Goal: Task Accomplishment & Management: Use online tool/utility

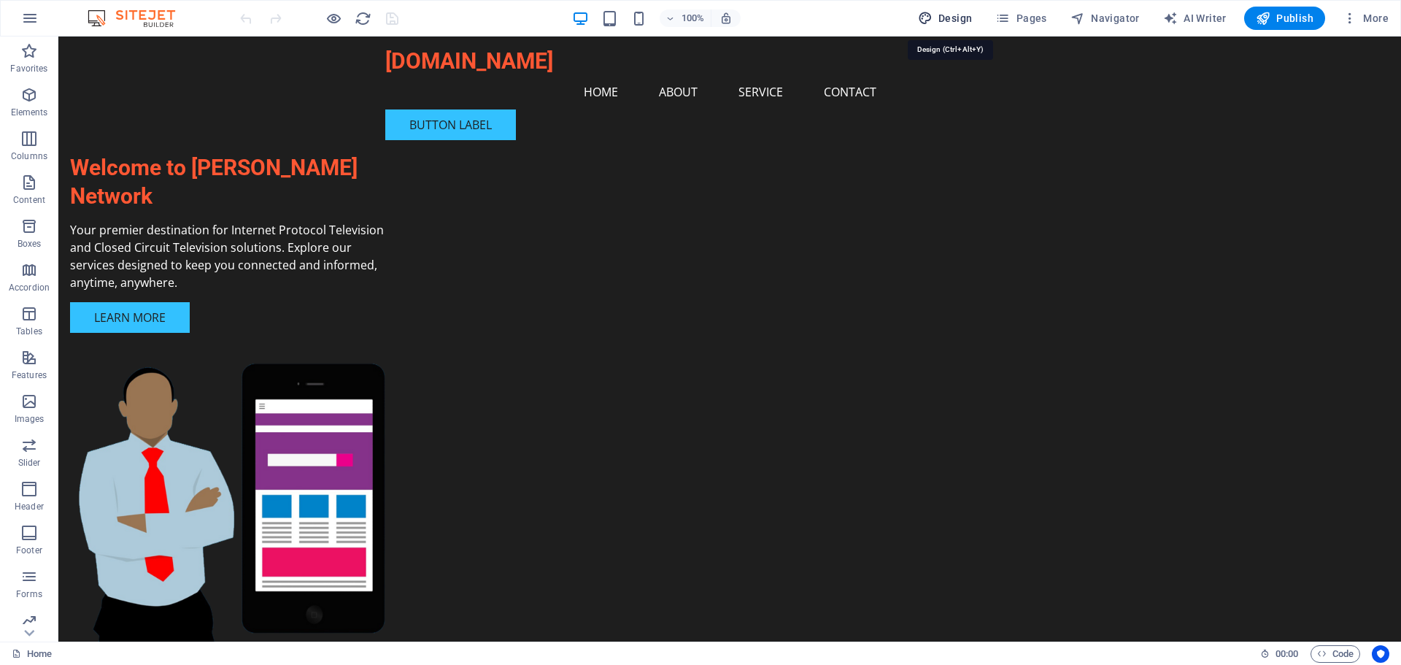
drag, startPoint x: 936, startPoint y: 16, endPoint x: 628, endPoint y: 109, distance: 321.8
click at [933, 16] on icon "button" at bounding box center [925, 18] width 15 height 15
select select "px"
select select "200"
select select "px"
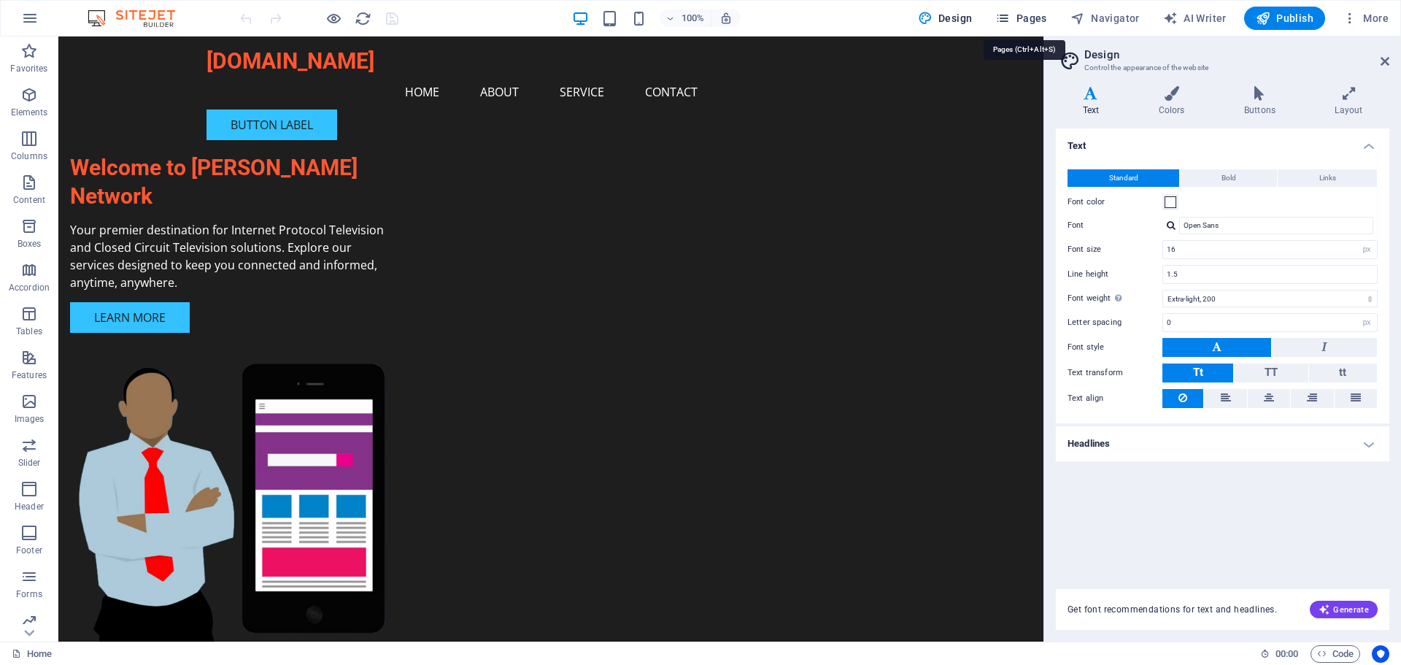
click at [999, 25] on icon "button" at bounding box center [1002, 18] width 15 height 15
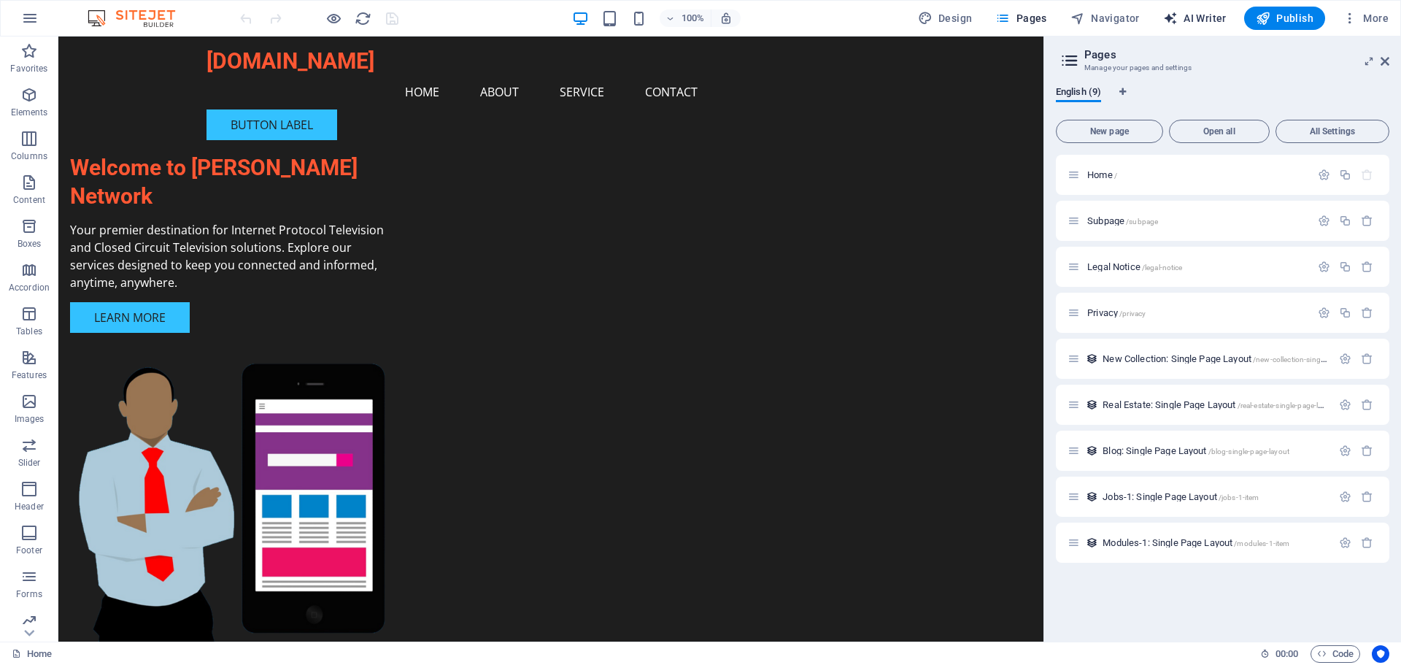
click at [1185, 16] on span "AI Writer" at bounding box center [1194, 18] width 63 height 15
select select "English"
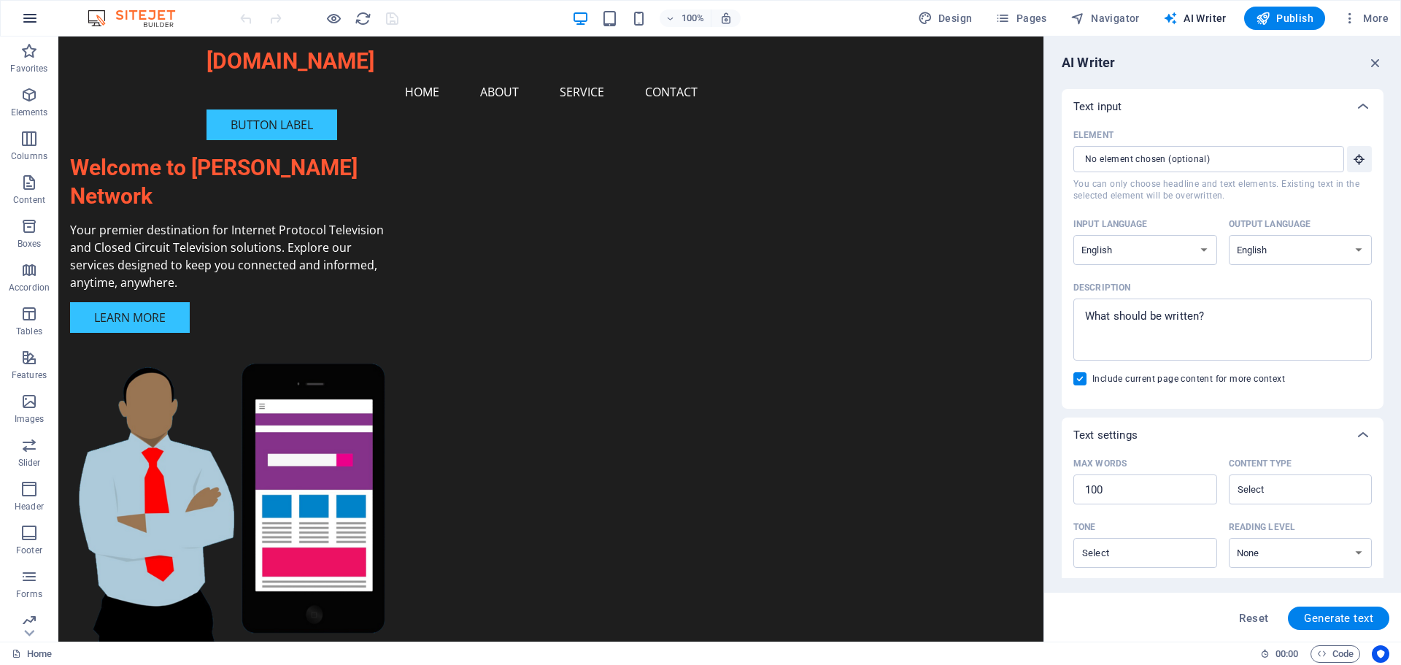
click at [23, 16] on icon "button" at bounding box center [30, 18] width 18 height 18
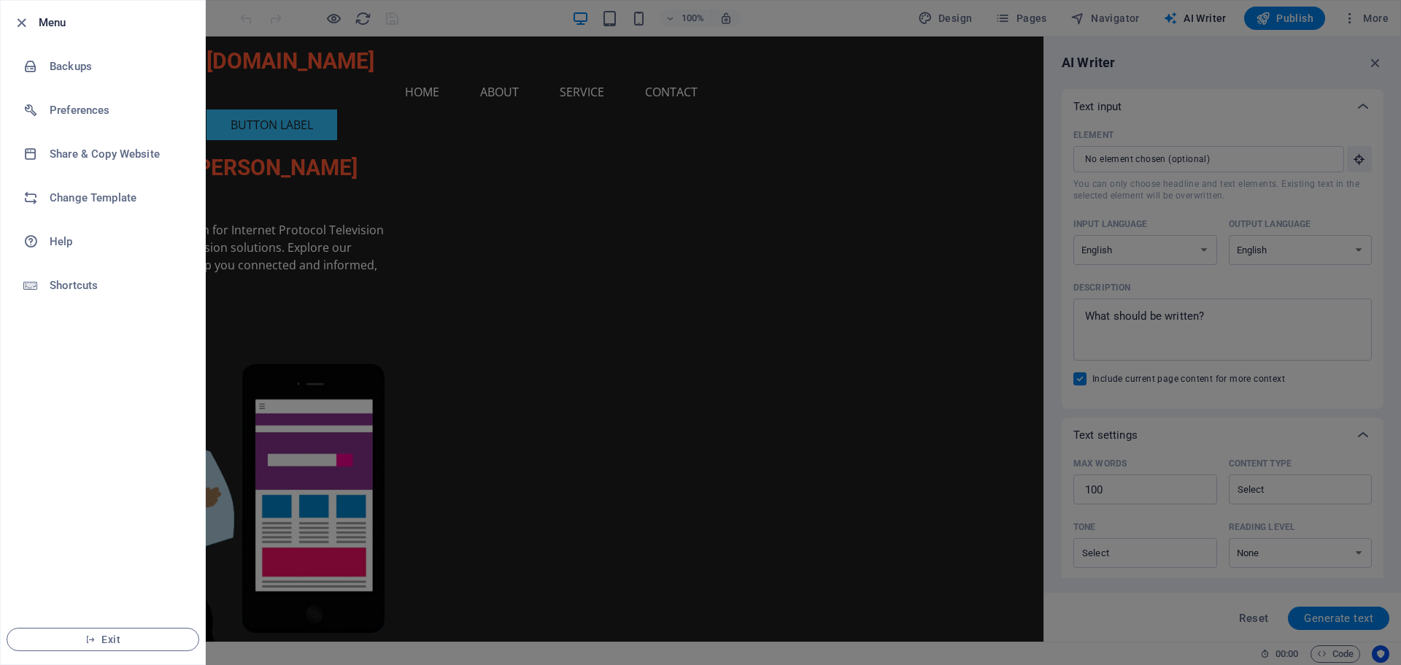
click at [1270, 58] on div at bounding box center [700, 332] width 1401 height 665
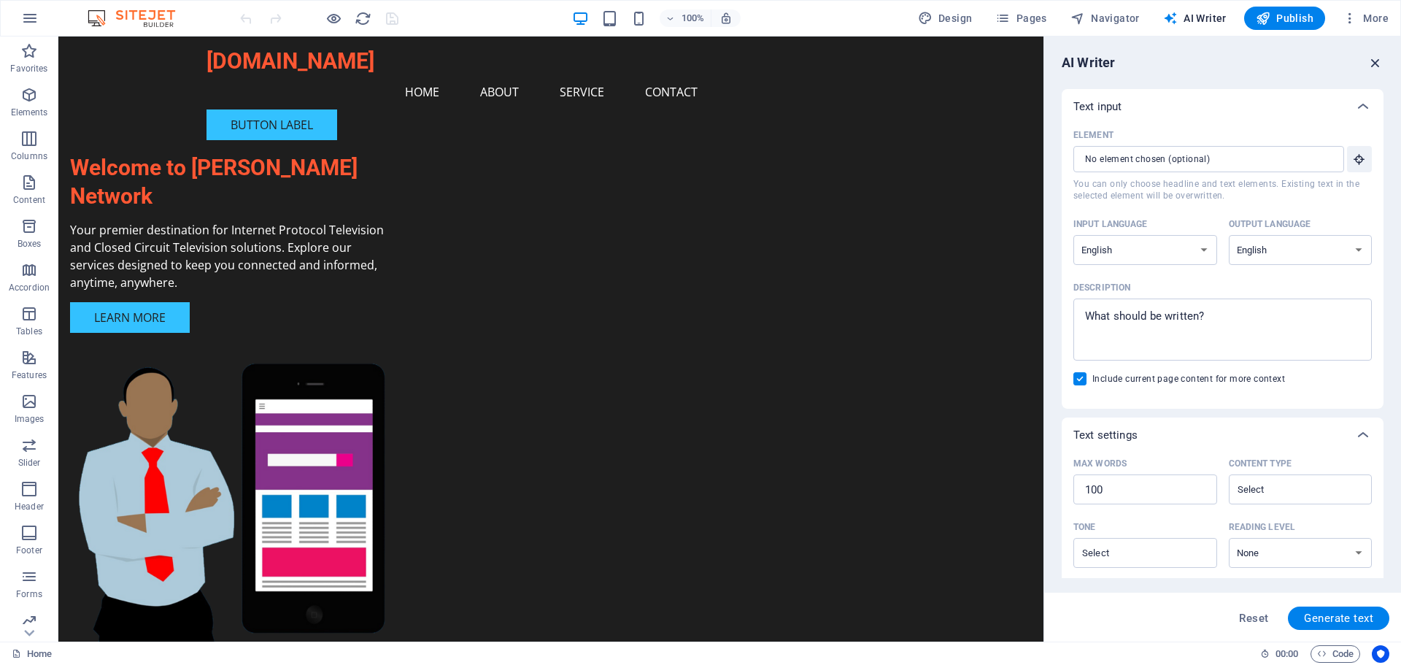
click at [1378, 60] on icon "button" at bounding box center [1375, 63] width 16 height 16
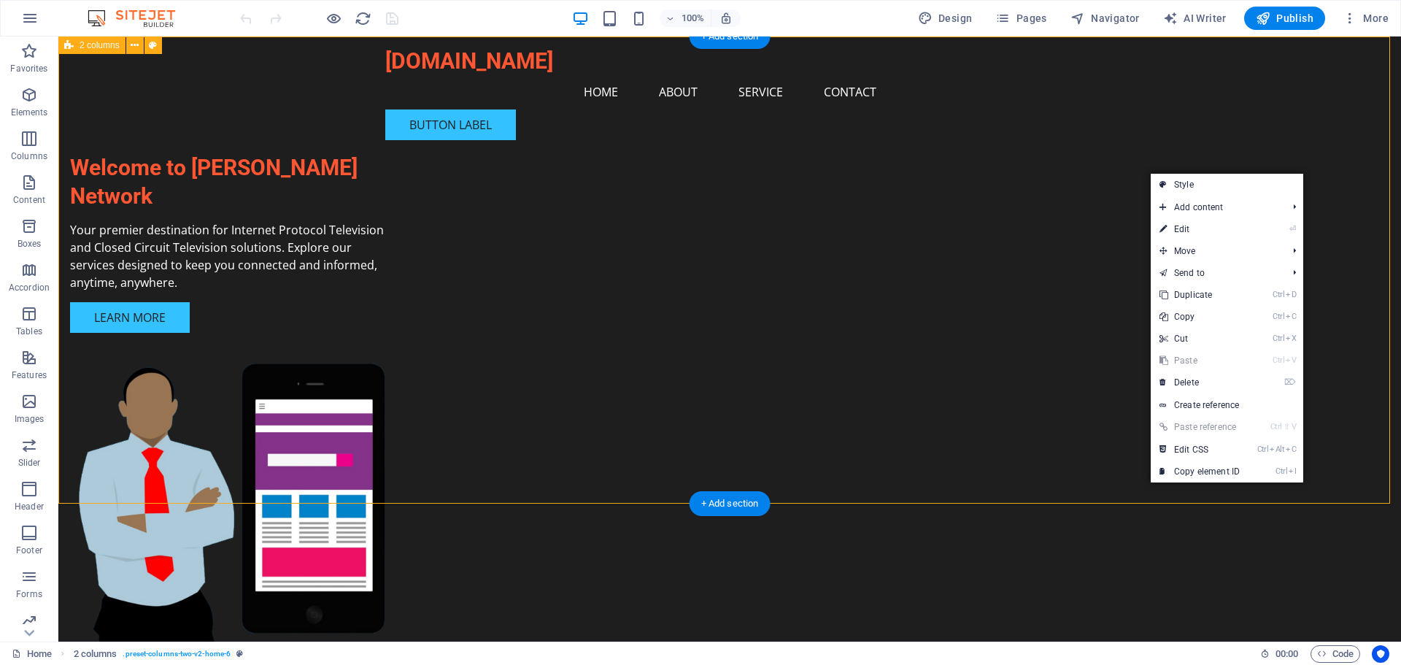
click at [1175, 122] on div "Welcome to [PERSON_NAME] Network Your premier destination for Internet Protocol…" at bounding box center [729, 368] width 1343 height 664
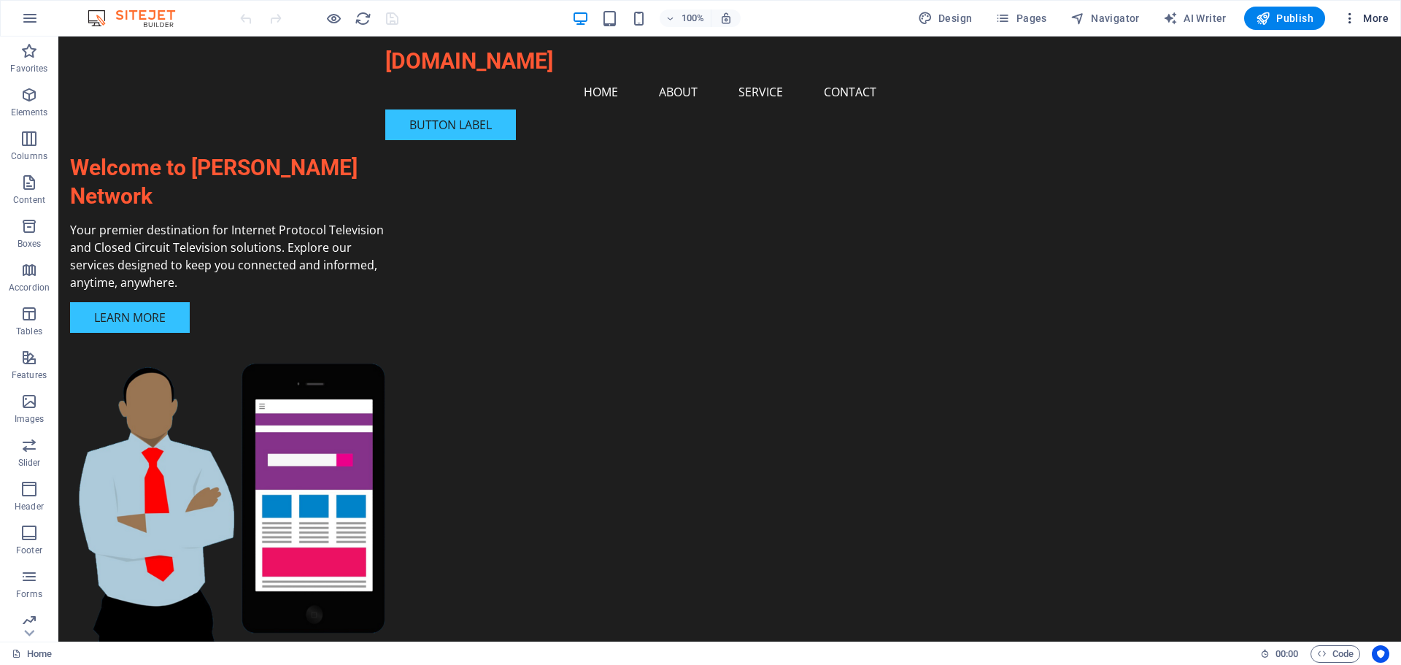
click at [1367, 14] on span "More" at bounding box center [1366, 18] width 46 height 15
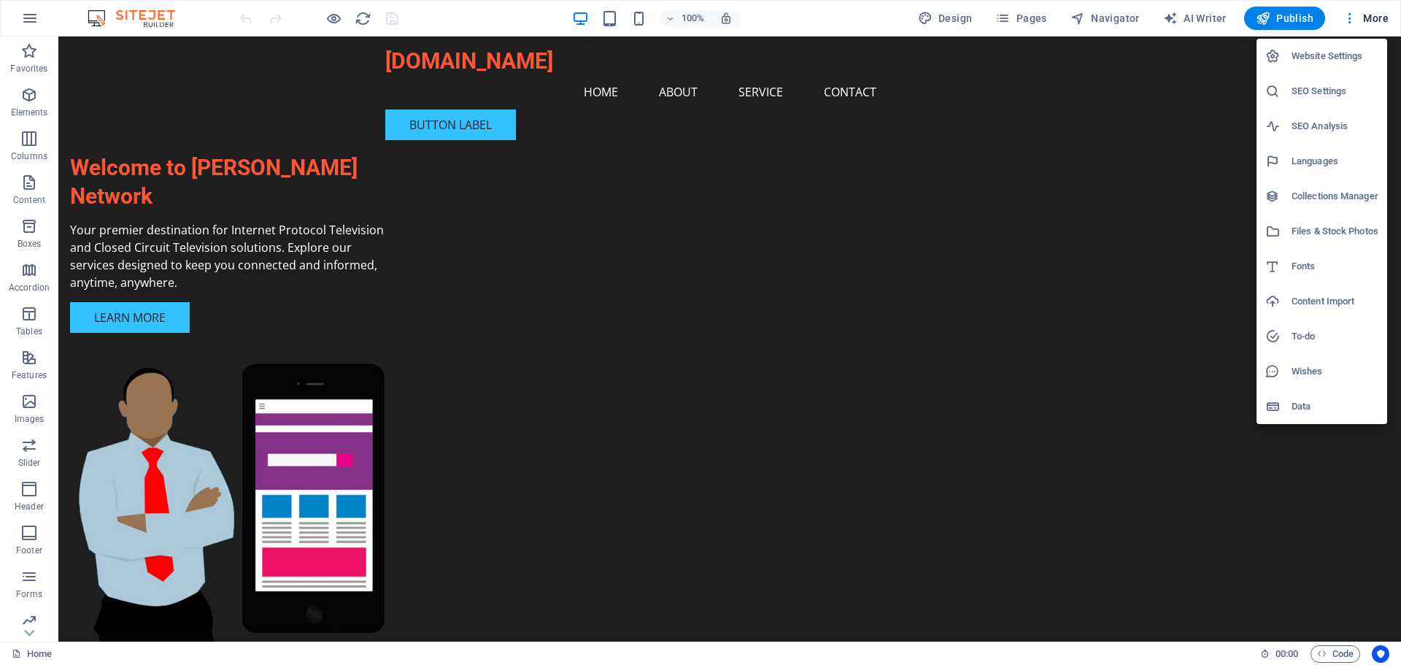
click at [1166, 242] on div at bounding box center [700, 332] width 1401 height 665
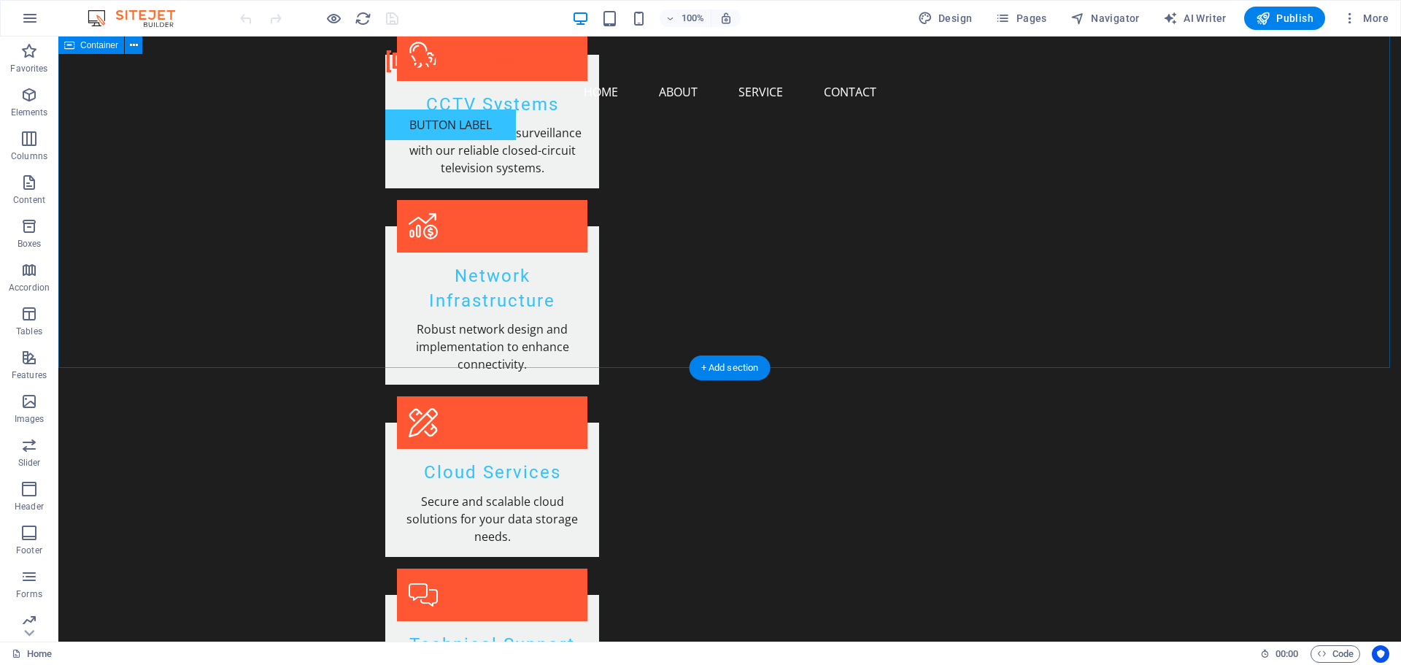
scroll to position [1728, 0]
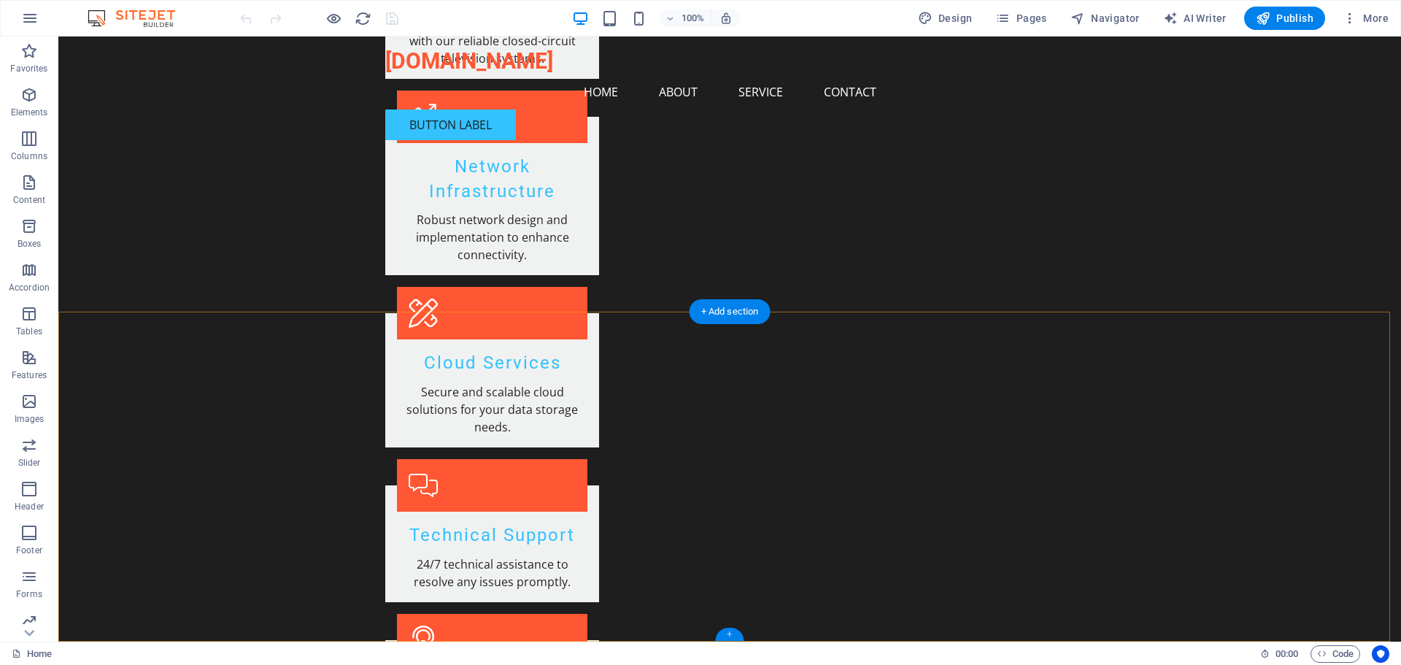
click at [731, 630] on div "+" at bounding box center [729, 634] width 28 height 13
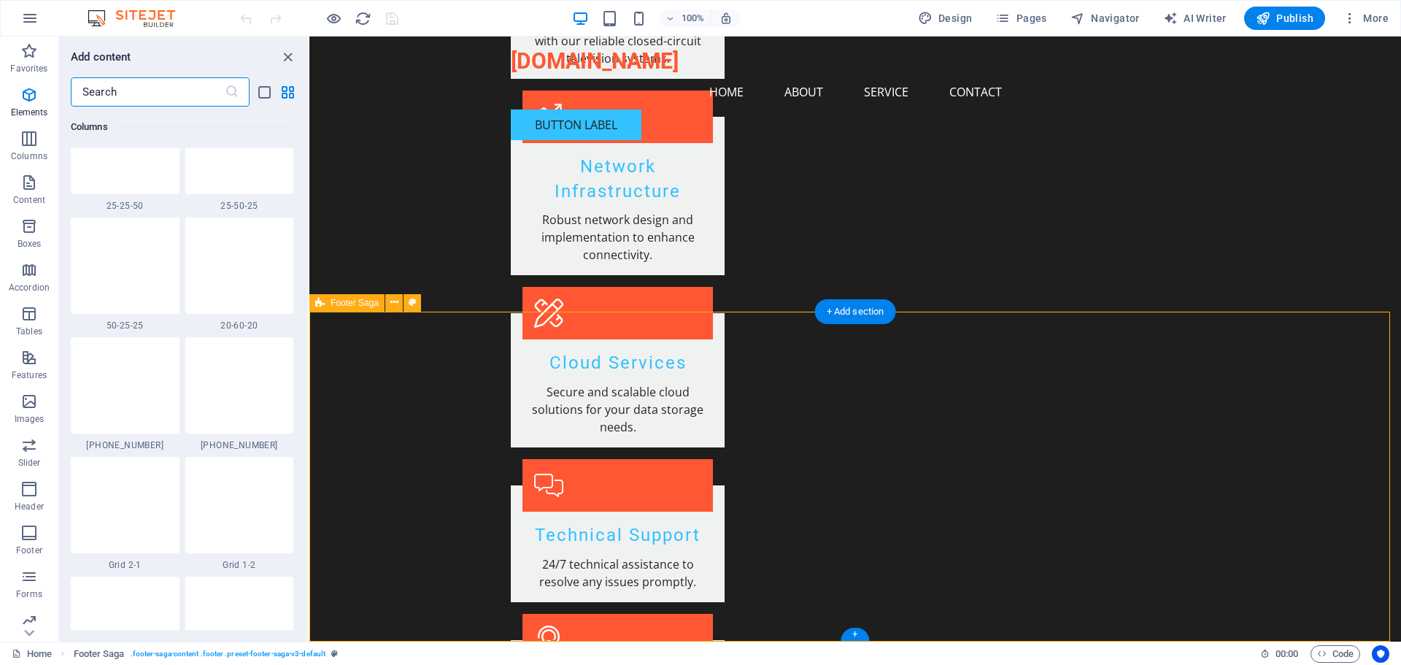
scroll to position [2553, 0]
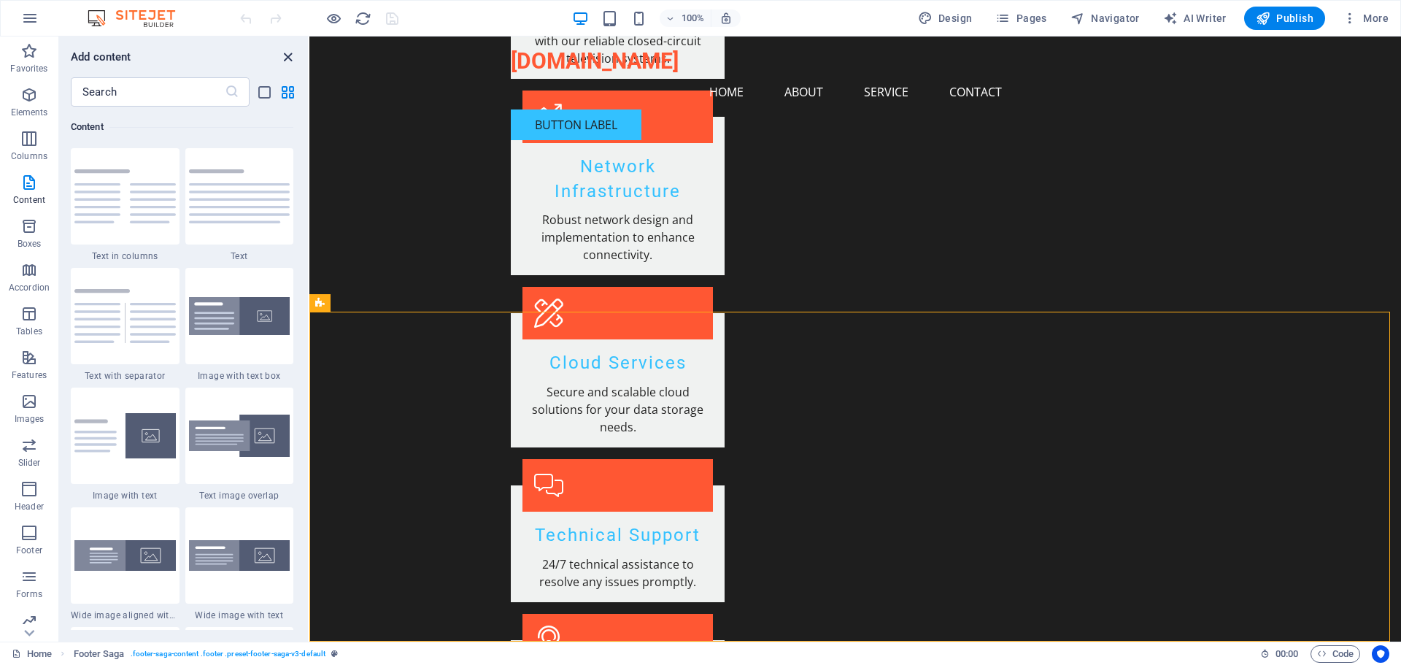
click at [287, 55] on icon "close panel" at bounding box center [287, 57] width 17 height 17
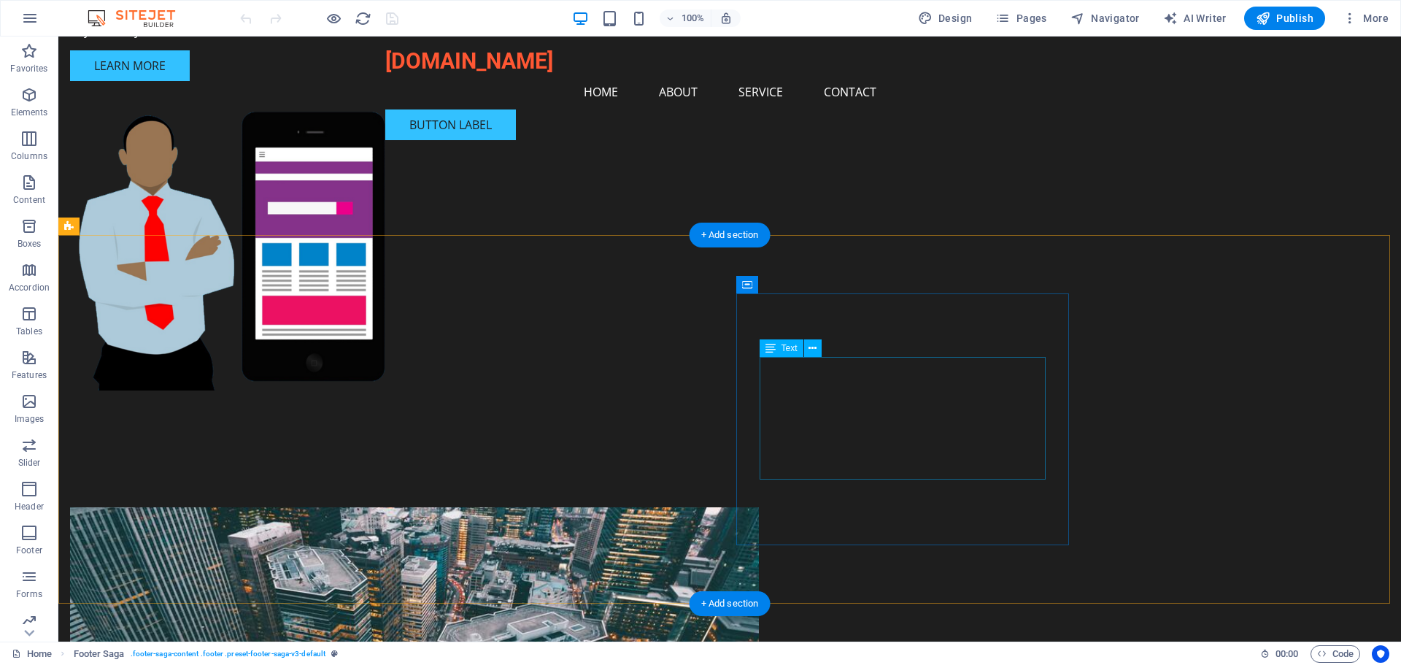
scroll to position [0, 0]
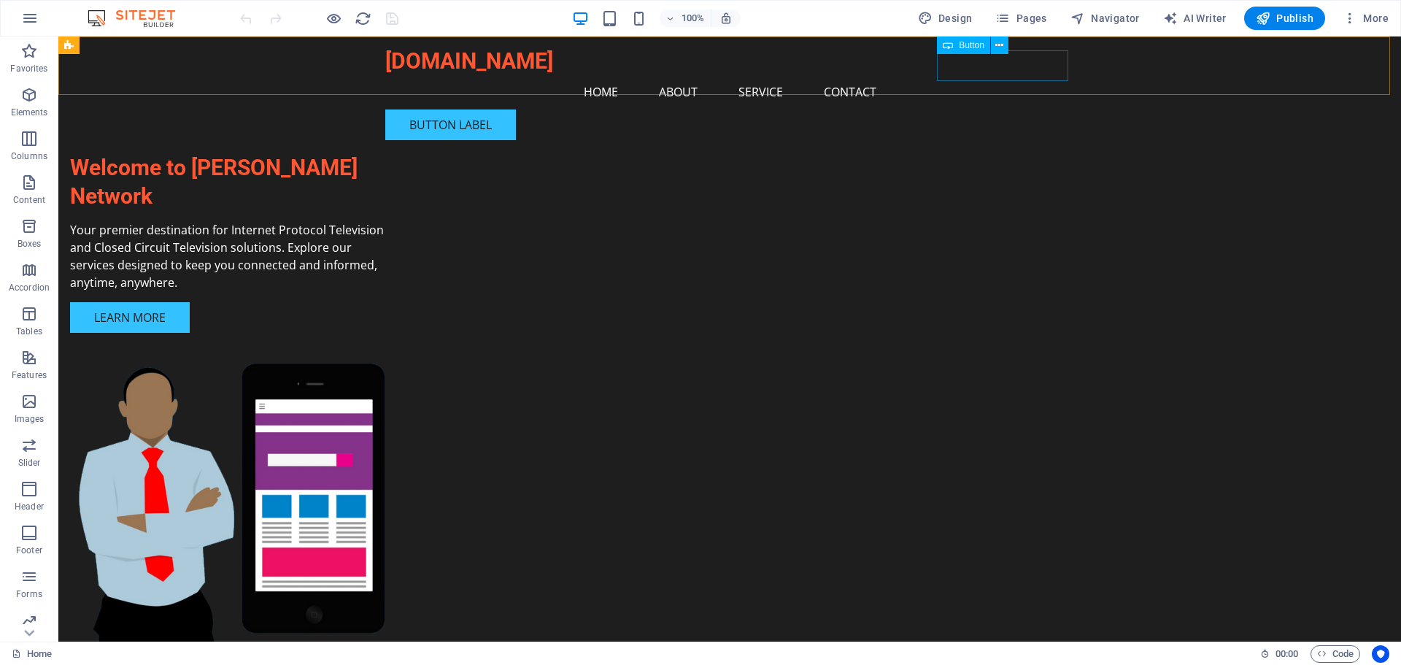
click at [987, 109] on div "Button label" at bounding box center [729, 124] width 689 height 31
click at [1003, 45] on icon at bounding box center [999, 45] width 8 height 15
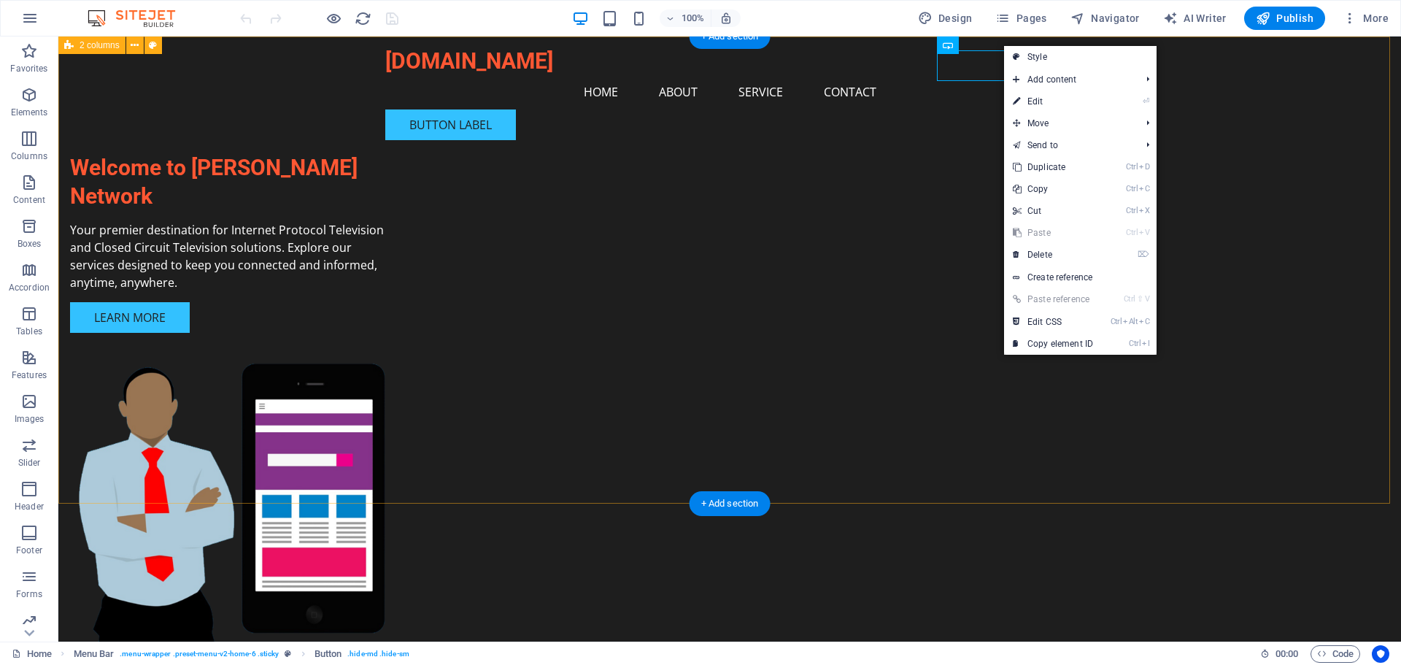
click at [903, 119] on div "Welcome to [PERSON_NAME] Network Your premier destination for Internet Protocol…" at bounding box center [729, 368] width 1343 height 664
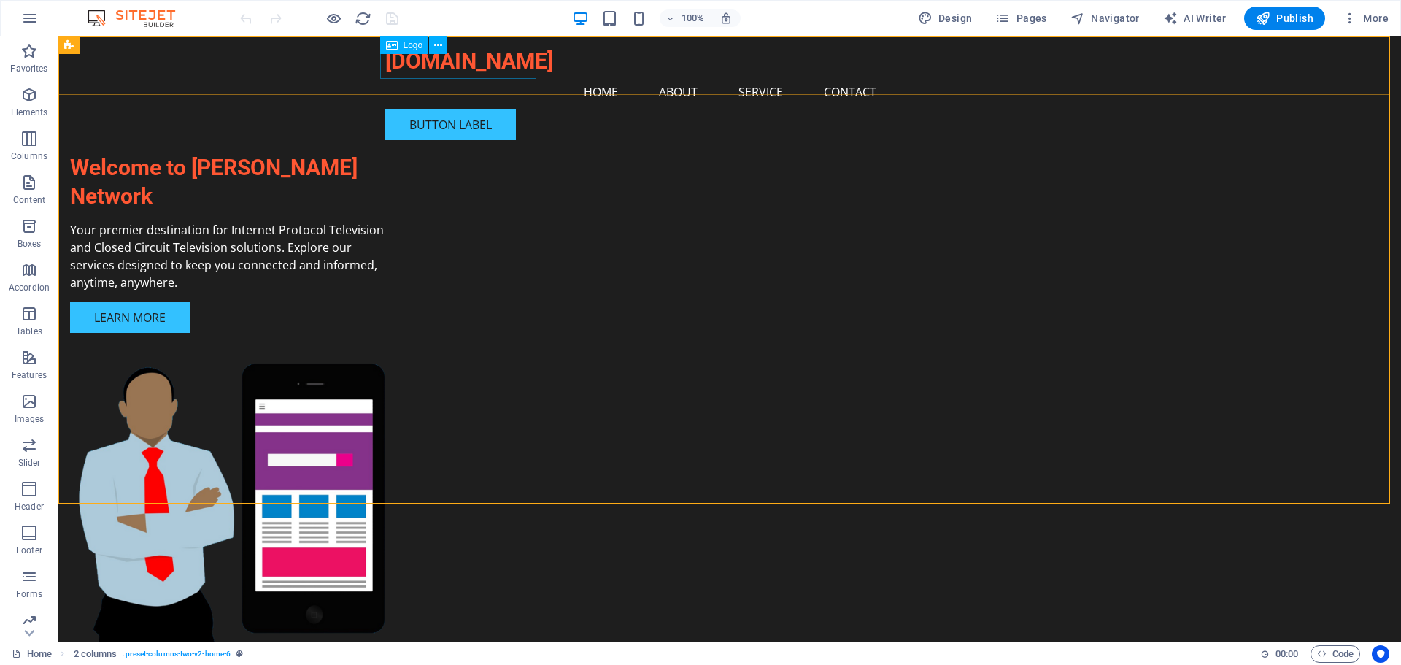
click at [452, 64] on div "[DOMAIN_NAME]" at bounding box center [729, 61] width 689 height 26
click at [393, 47] on icon at bounding box center [392, 45] width 12 height 18
click at [435, 45] on icon at bounding box center [438, 45] width 8 height 15
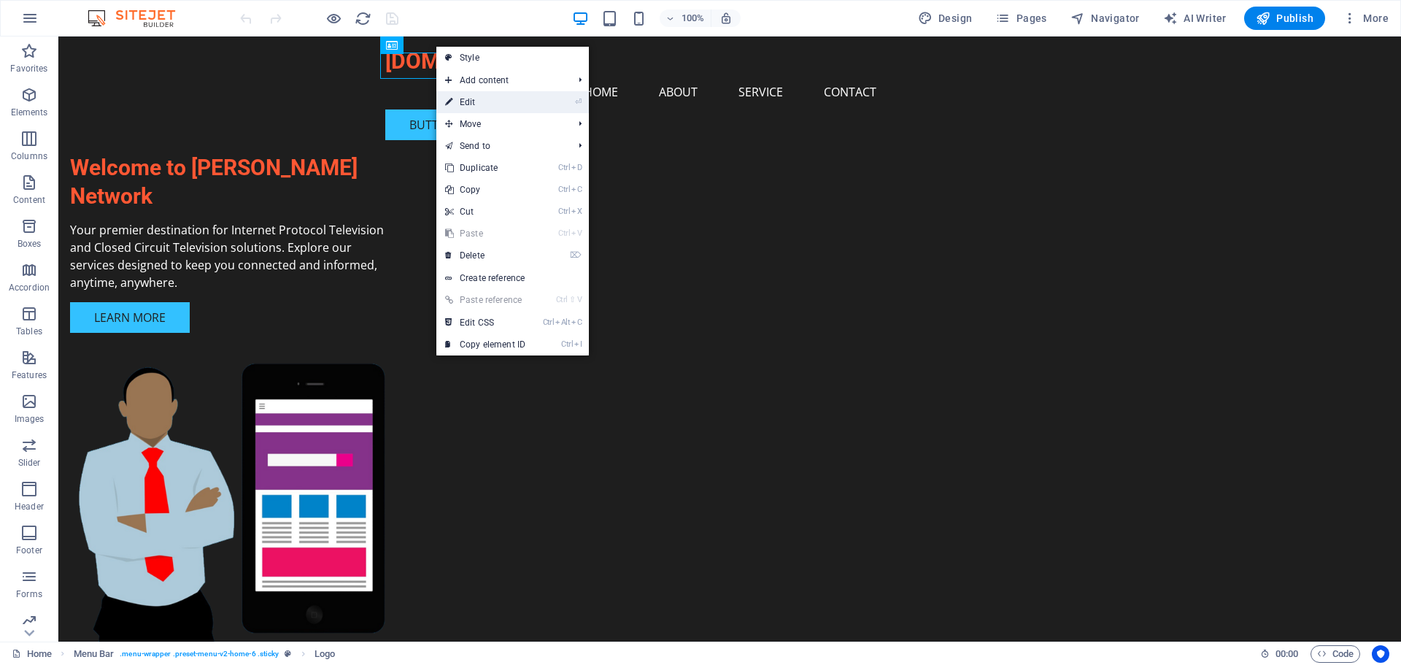
click at [468, 96] on link "⏎ Edit" at bounding box center [485, 102] width 98 height 22
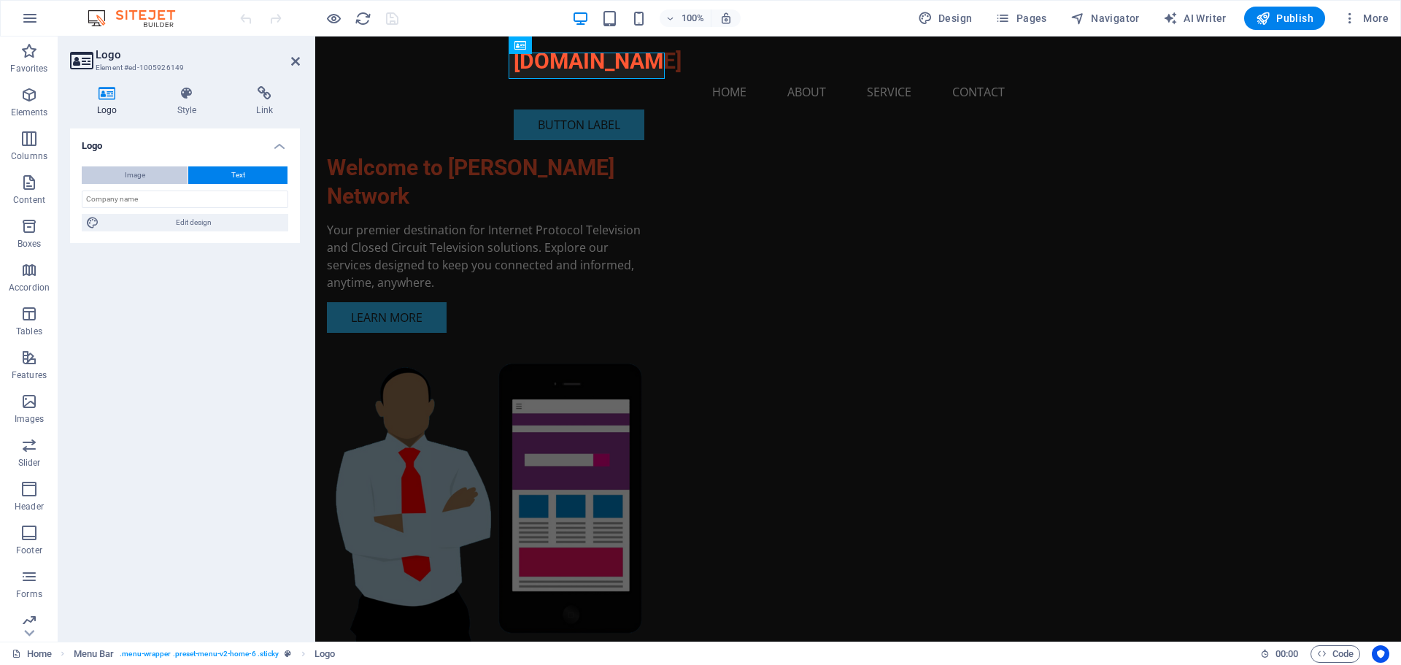
click at [131, 174] on span "Image" at bounding box center [135, 175] width 20 height 18
select select "DISABLED_OPTION_VALUE"
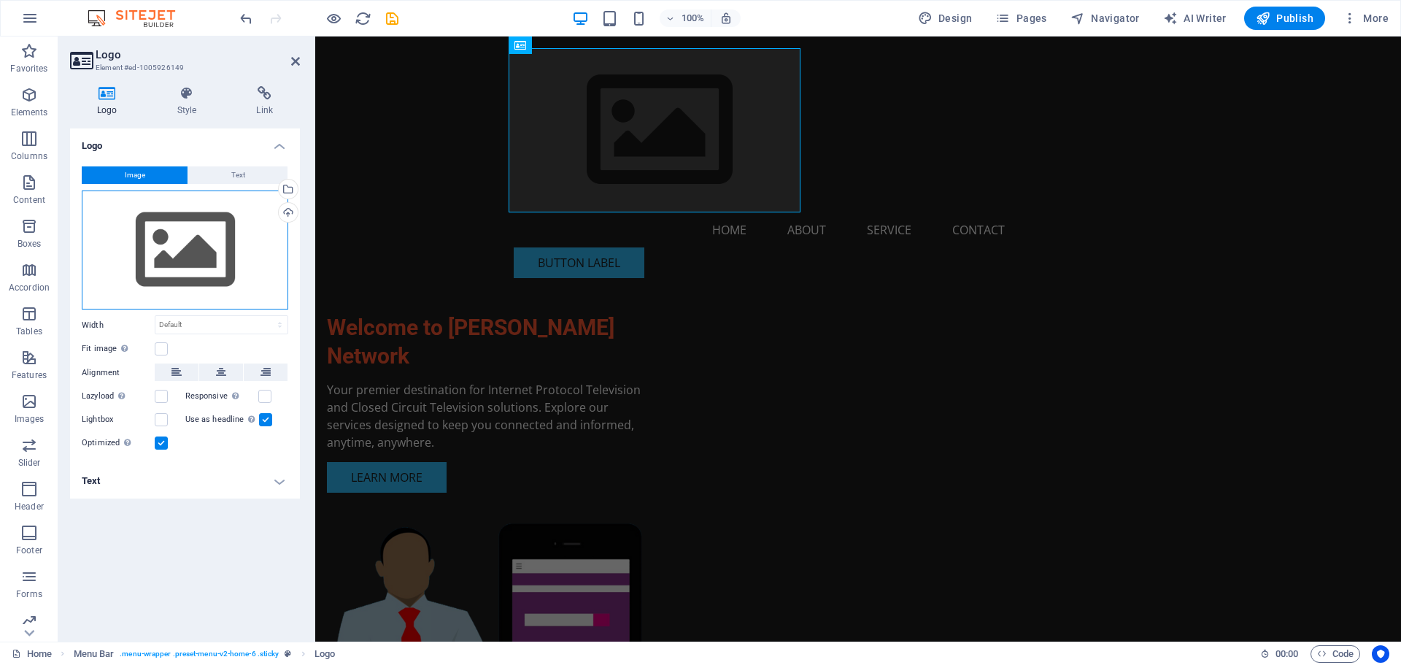
click at [205, 264] on div "Drag files here, click to choose files or select files from Files or our free s…" at bounding box center [185, 250] width 206 height 120
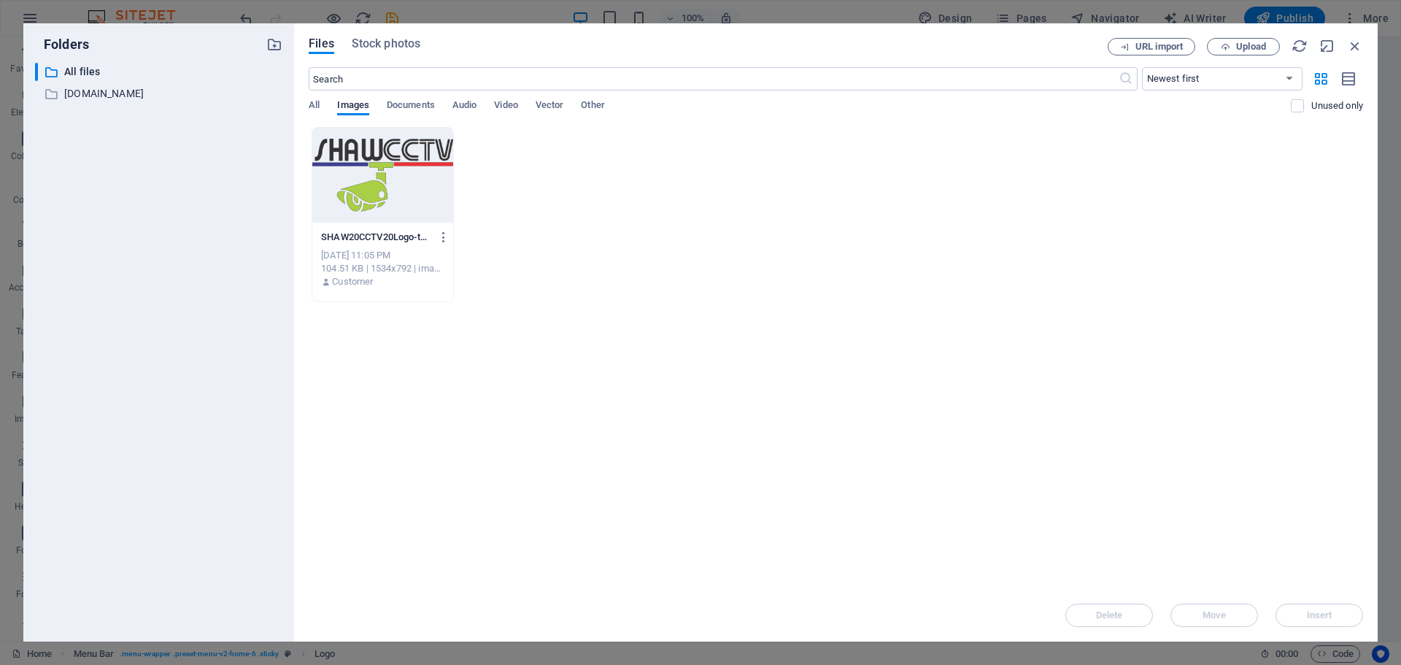
click at [354, 179] on div at bounding box center [382, 175] width 141 height 95
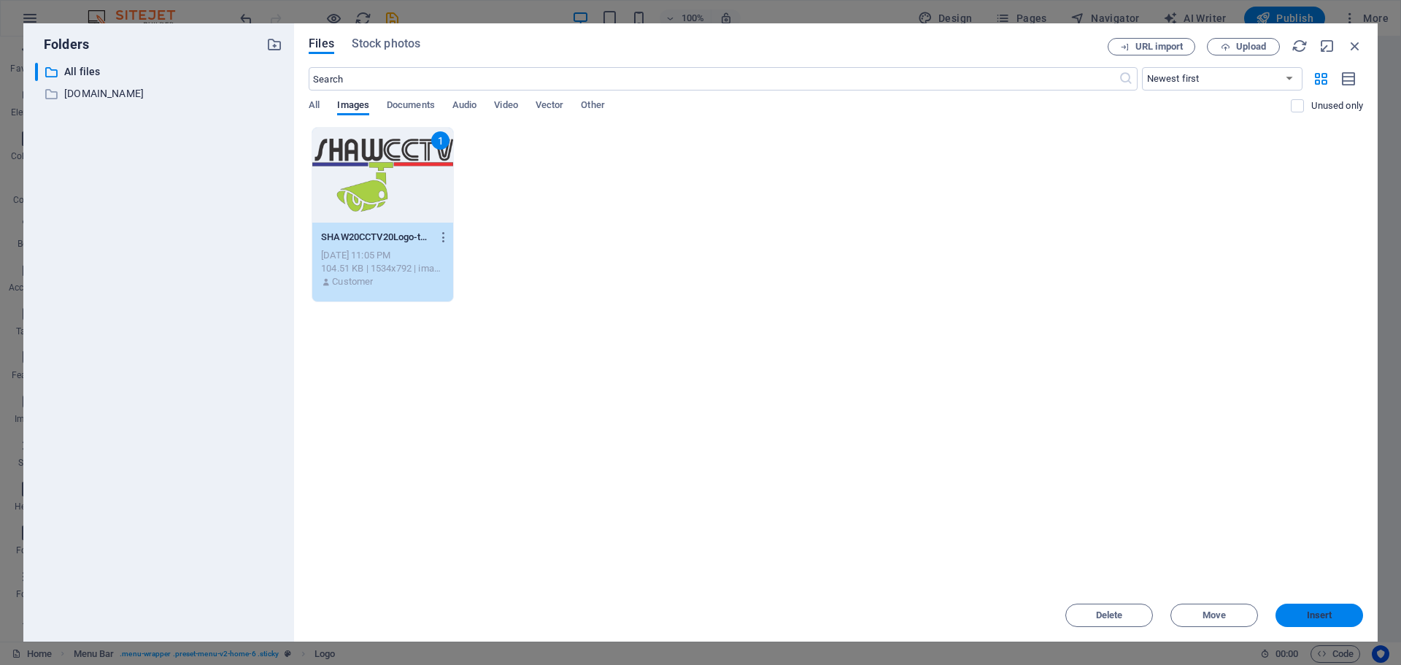
click at [1316, 607] on button "Insert" at bounding box center [1319, 614] width 88 height 23
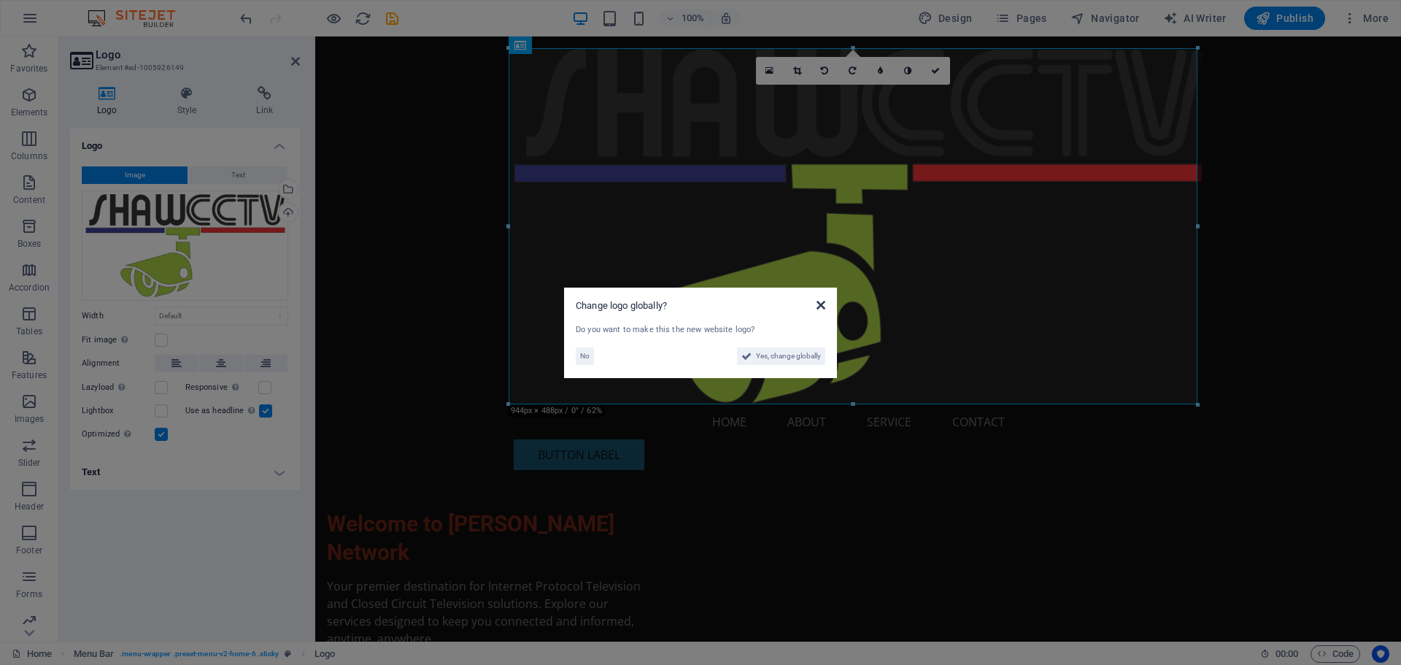
click at [820, 302] on icon at bounding box center [820, 305] width 9 height 12
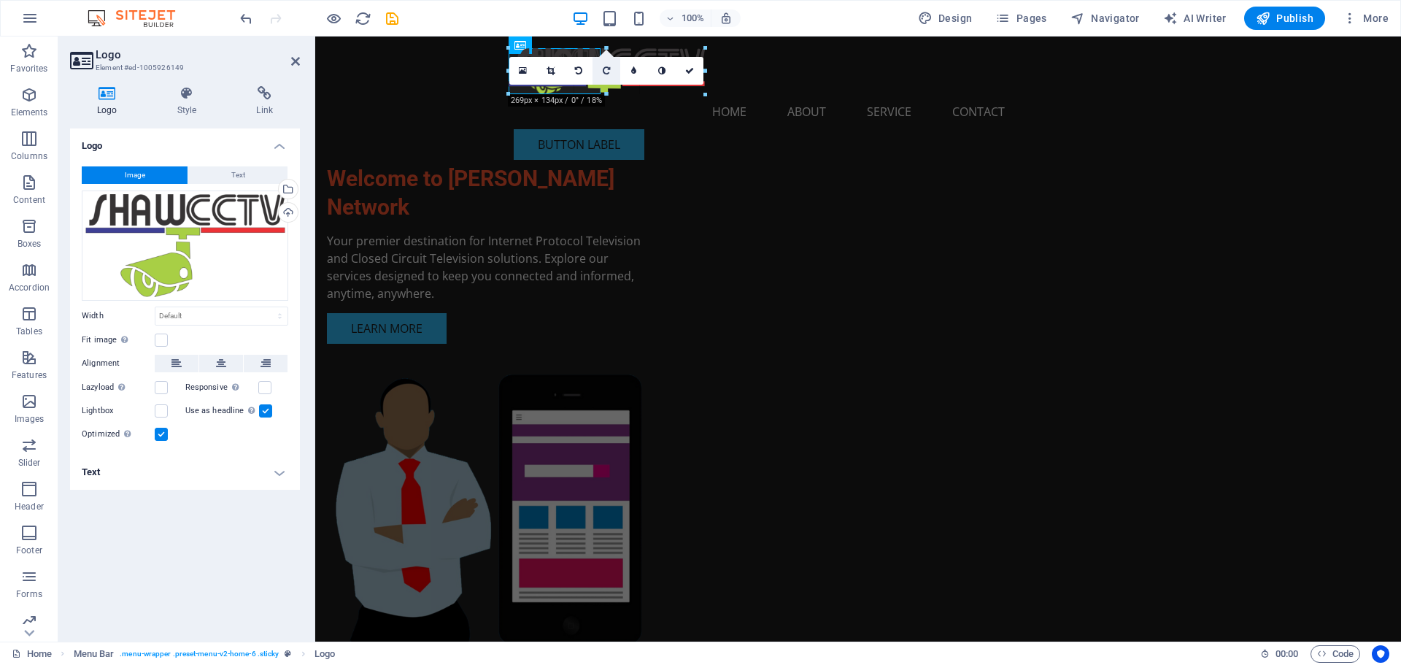
drag, startPoint x: 1198, startPoint y: 402, endPoint x: 601, endPoint y: 77, distance: 679.5
type input "126"
select select "px"
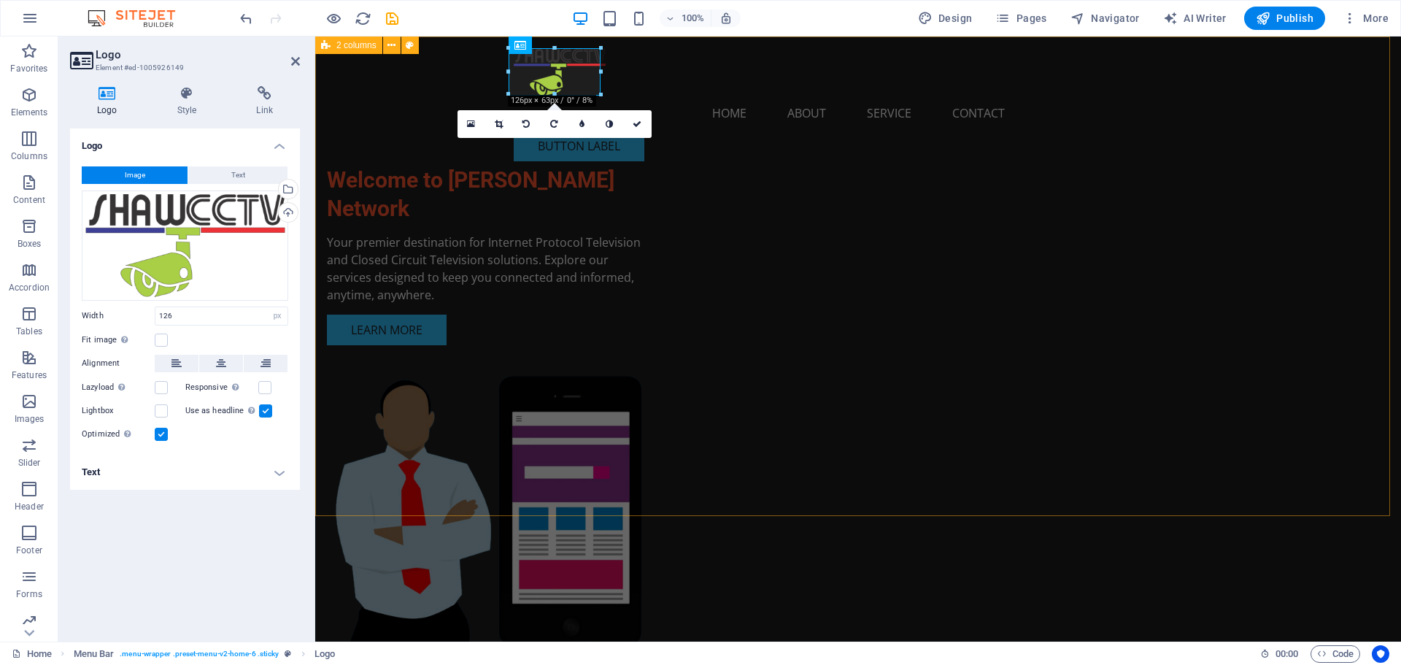
click at [474, 188] on div "Welcome to [PERSON_NAME] Network Your premier destination for Internet Protocol…" at bounding box center [858, 374] width 1086 height 676
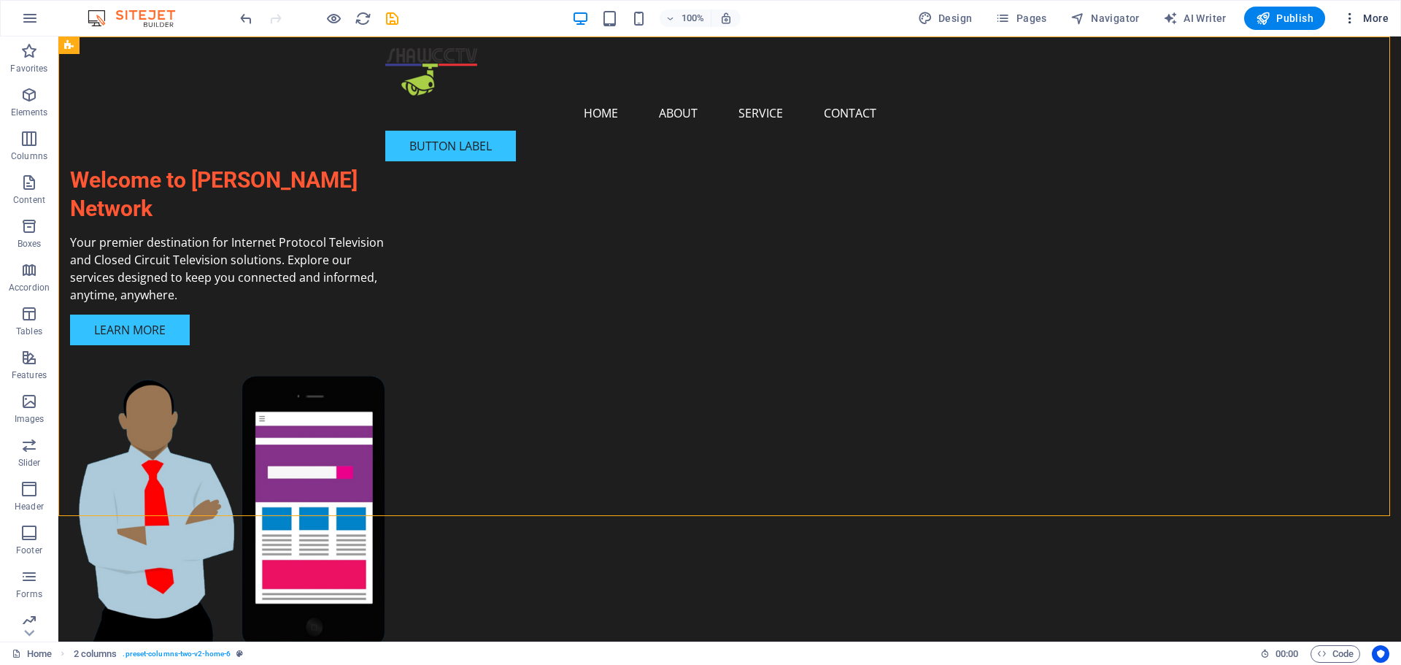
click at [1351, 20] on icon "button" at bounding box center [1350, 18] width 15 height 15
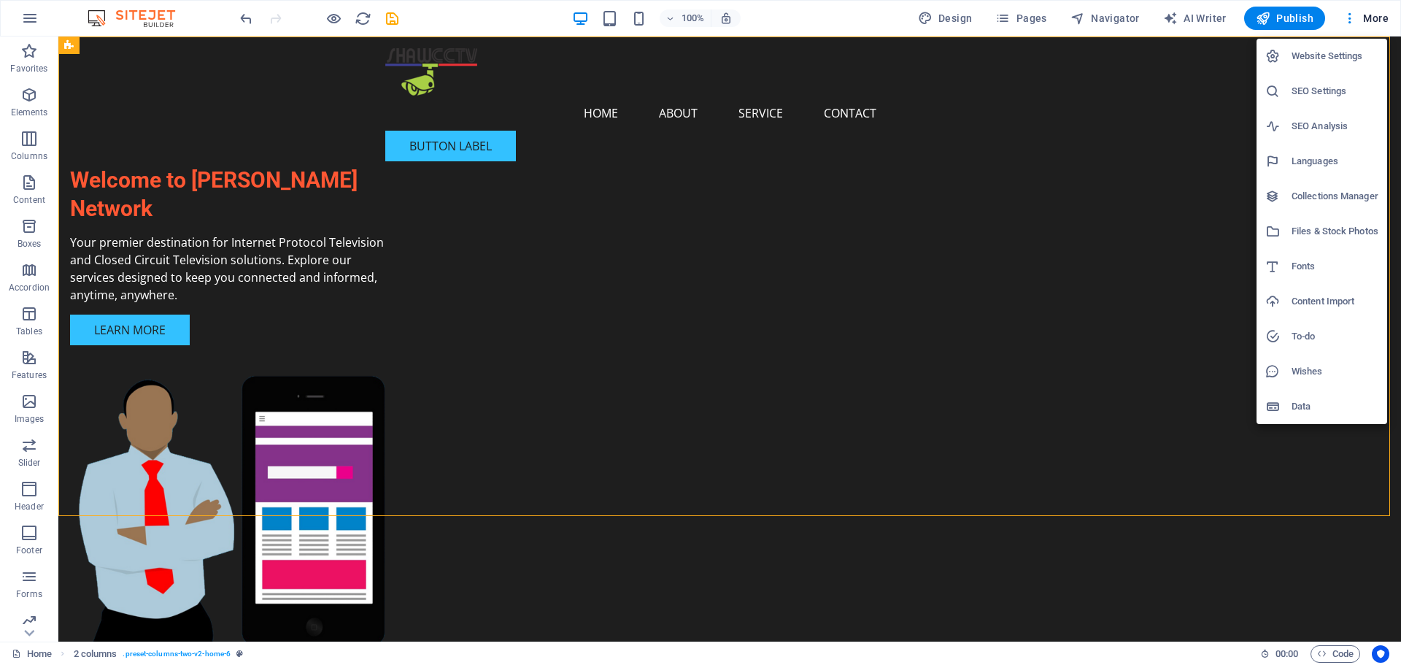
click at [1189, 116] on div at bounding box center [700, 332] width 1401 height 665
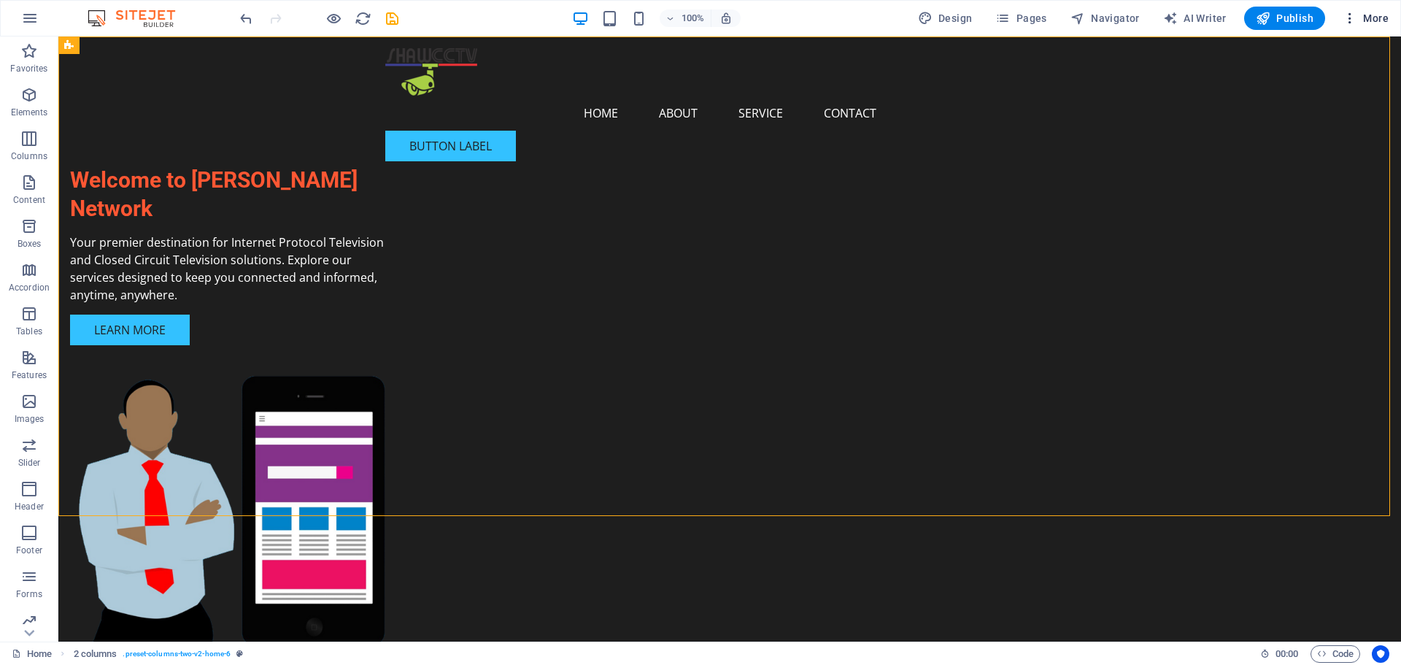
click at [1369, 13] on span "More" at bounding box center [1366, 18] width 46 height 15
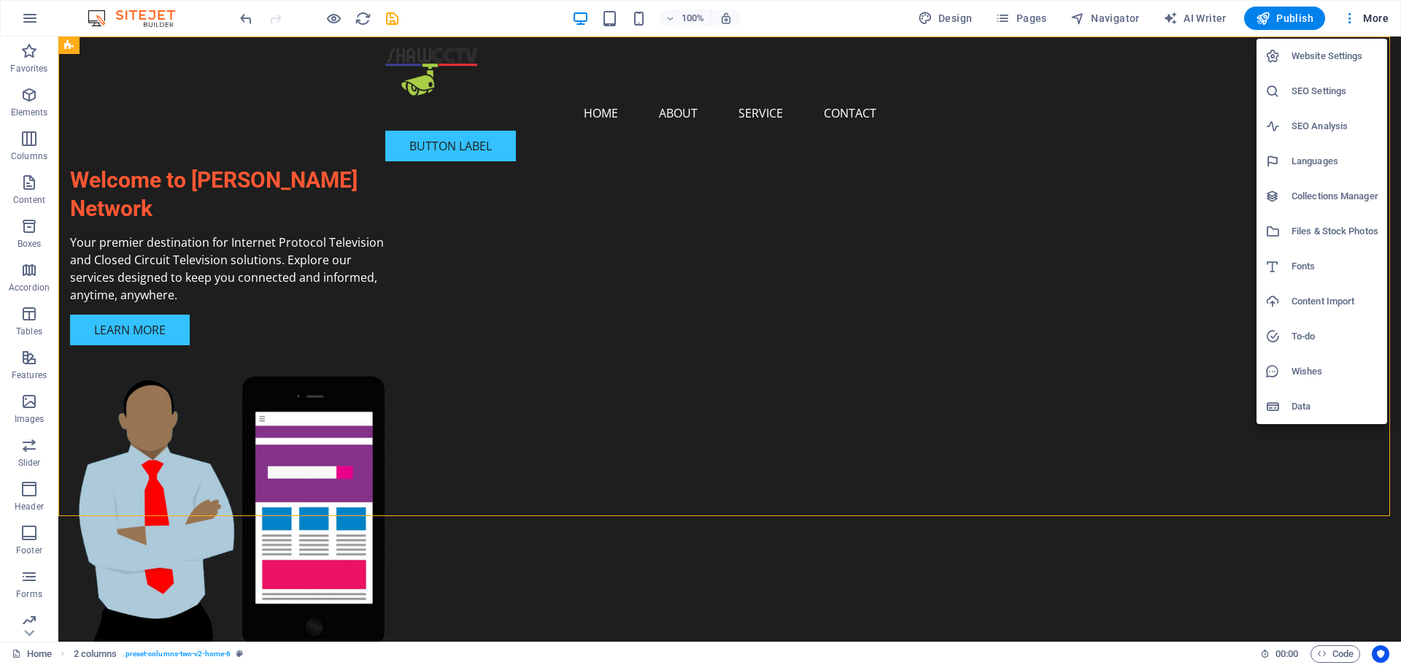
click at [343, 70] on div at bounding box center [700, 332] width 1401 height 665
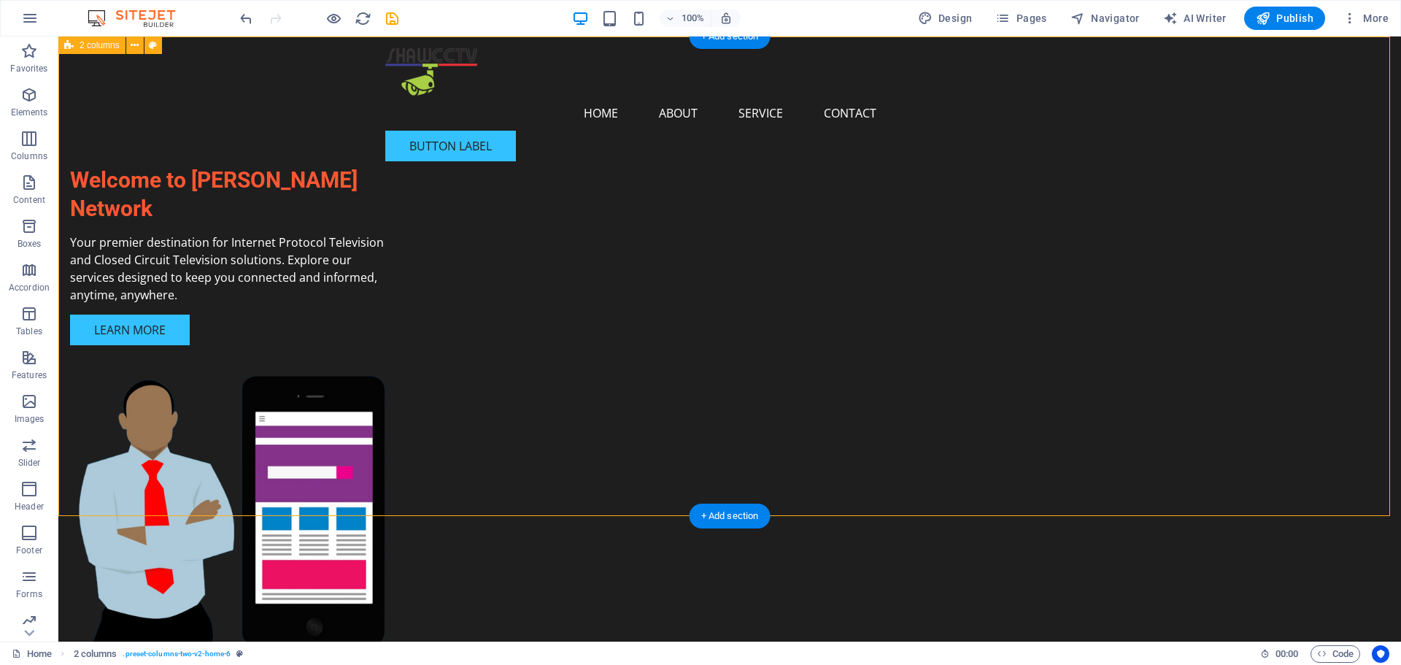
click at [184, 165] on div "Welcome to [PERSON_NAME] Network Your premier destination for Internet Protocol…" at bounding box center [729, 374] width 1343 height 676
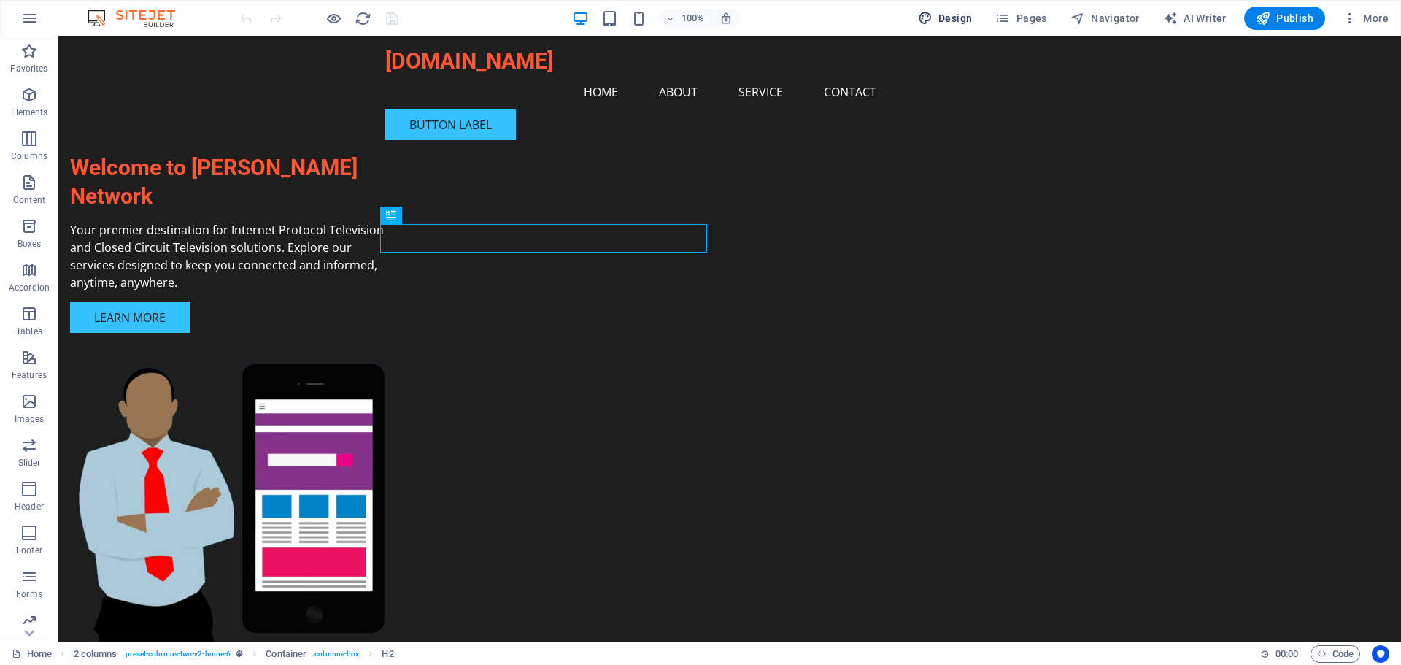
click at [929, 17] on icon "button" at bounding box center [925, 18] width 15 height 15
select select "px"
select select "200"
select select "px"
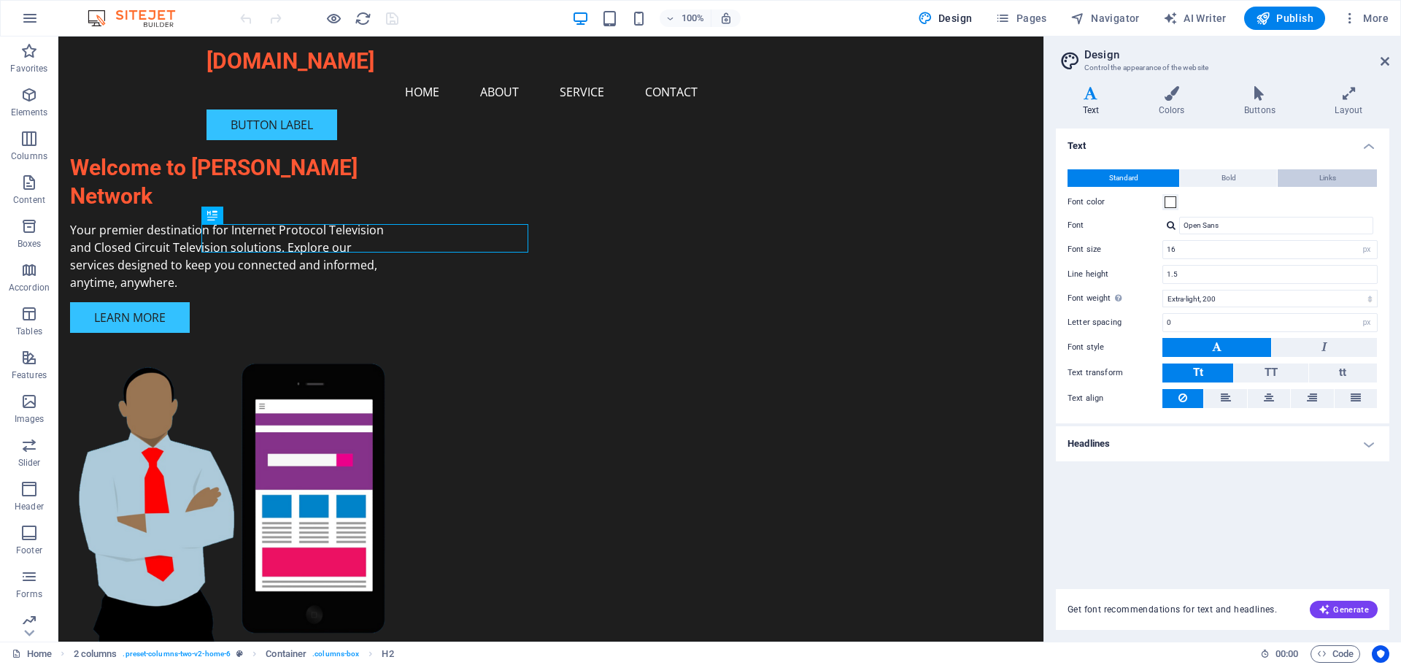
click at [1323, 175] on span "Links" at bounding box center [1327, 178] width 17 height 18
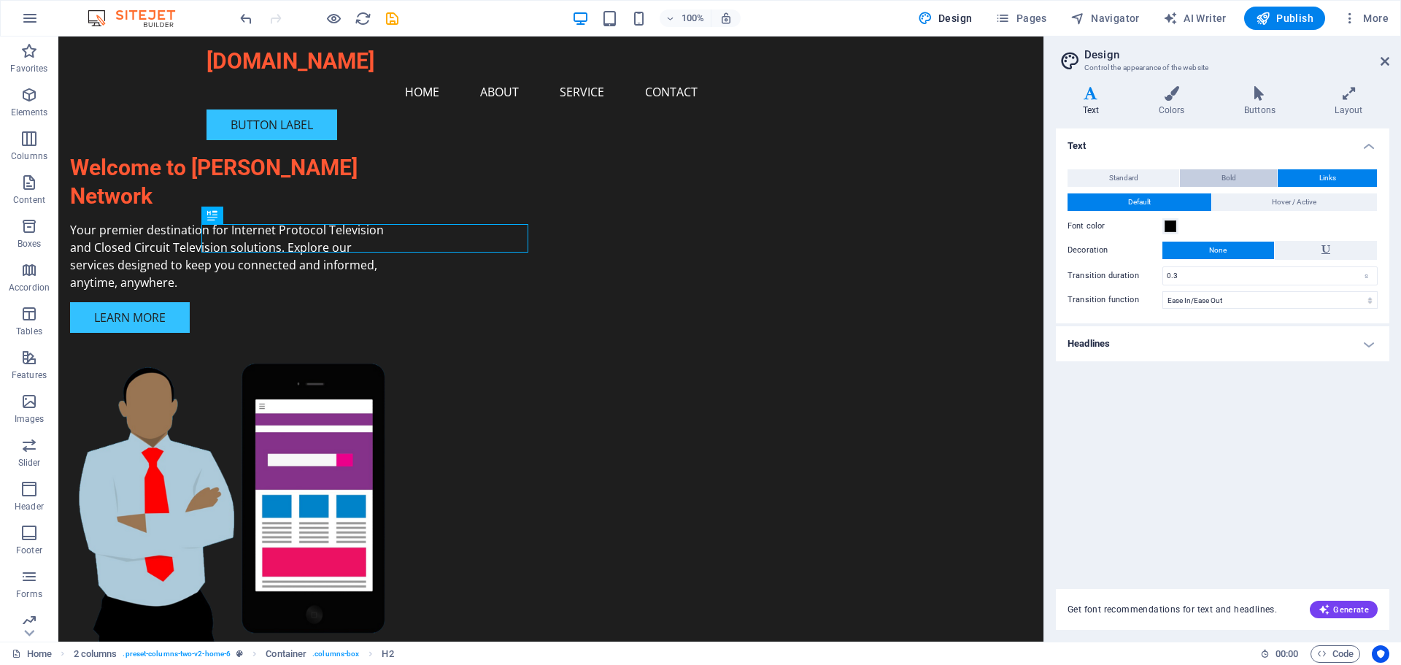
click at [1246, 176] on button "Bold" at bounding box center [1228, 178] width 97 height 18
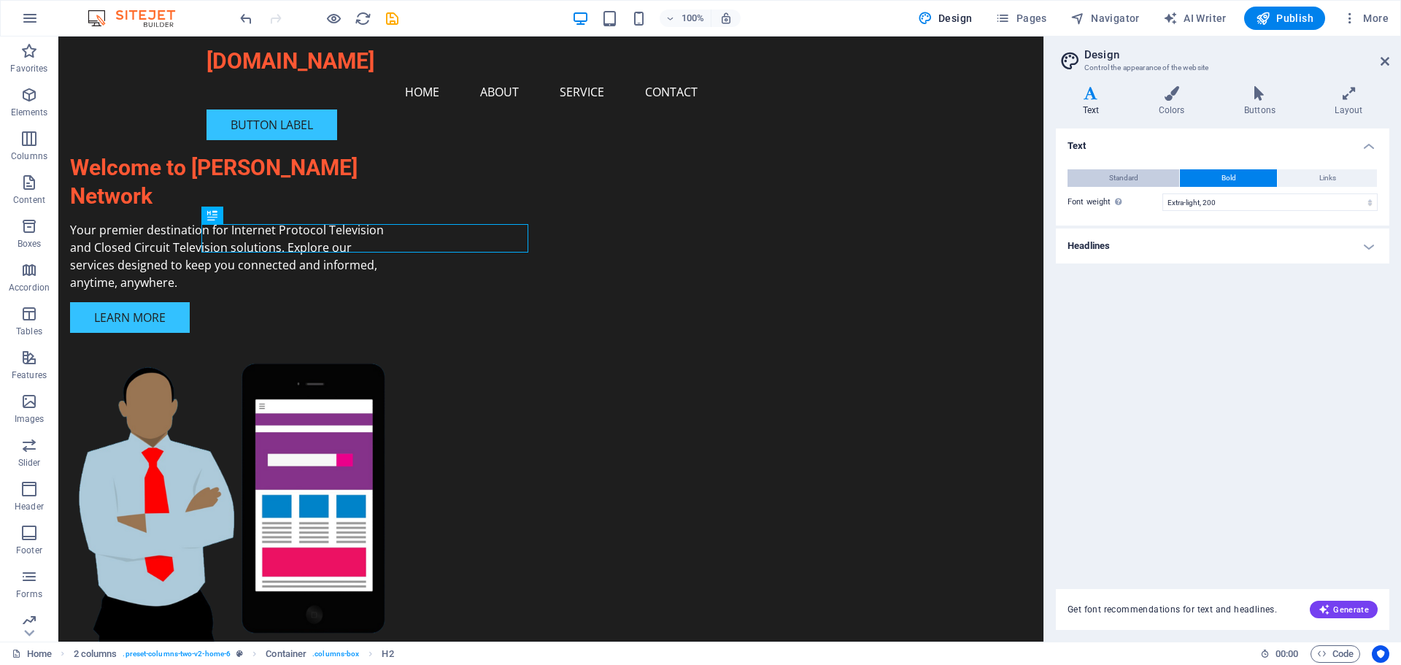
click at [1141, 174] on button "Standard" at bounding box center [1123, 178] width 112 height 18
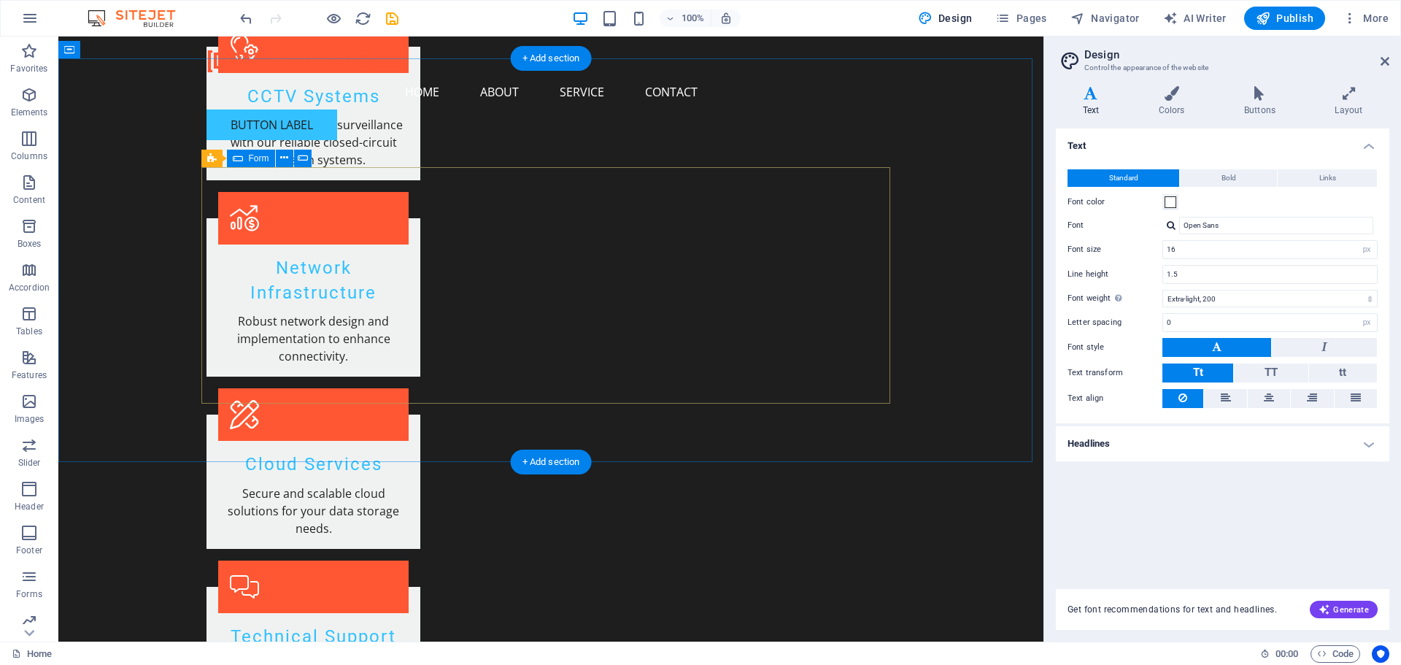
scroll to position [1728, 0]
